Goal: Task Accomplishment & Management: Use online tool/utility

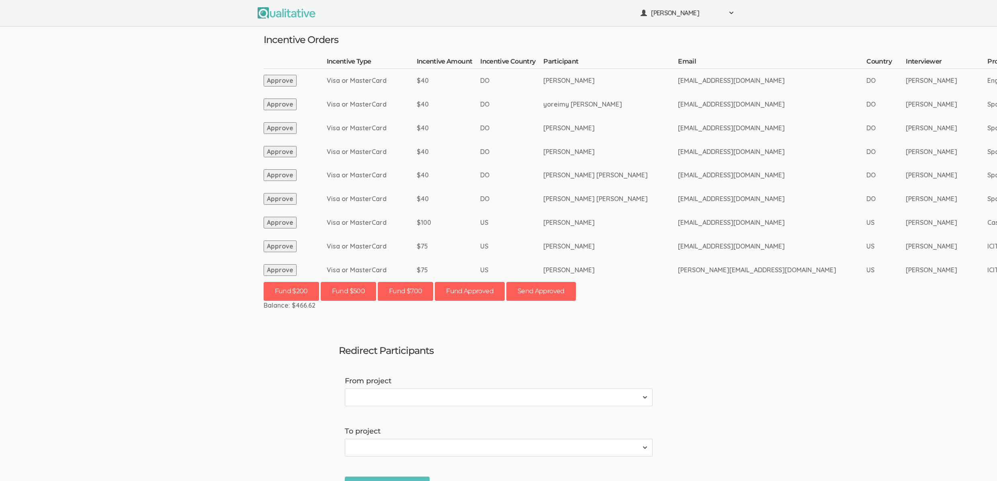
click at [276, 272] on button "Approve" at bounding box center [280, 270] width 33 height 12
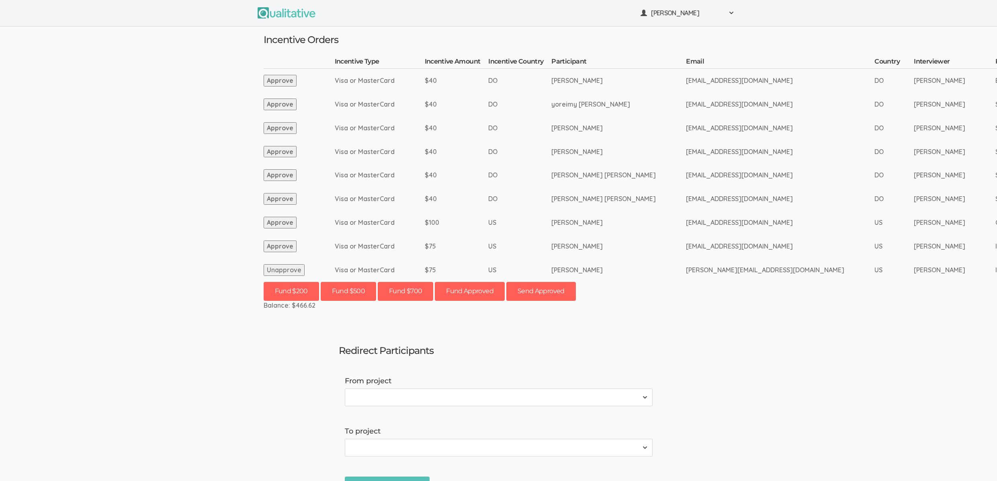
click at [515, 328] on ui-view "Neal Samarakkody Project Workspace Profile Organization Settings" at bounding box center [498, 240] width 997 height 481
click at [276, 244] on button "Approve" at bounding box center [280, 246] width 33 height 12
click at [548, 291] on button "Send Approved" at bounding box center [542, 291] width 70 height 19
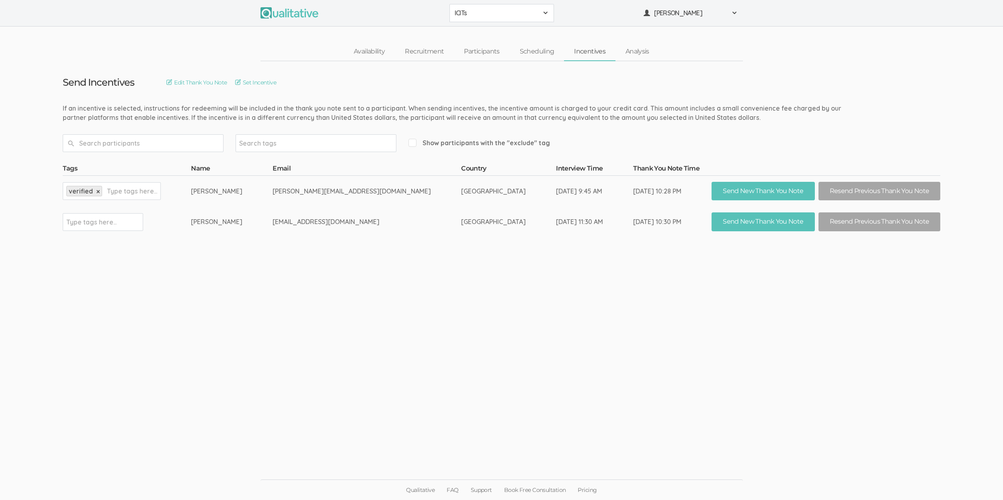
click at [482, 284] on ui-view "Send Incentives Edit Thank You Note Set Incentive Search tags Show participants…" at bounding box center [501, 250] width 1003 height 378
